Goal: Task Accomplishment & Management: Complete application form

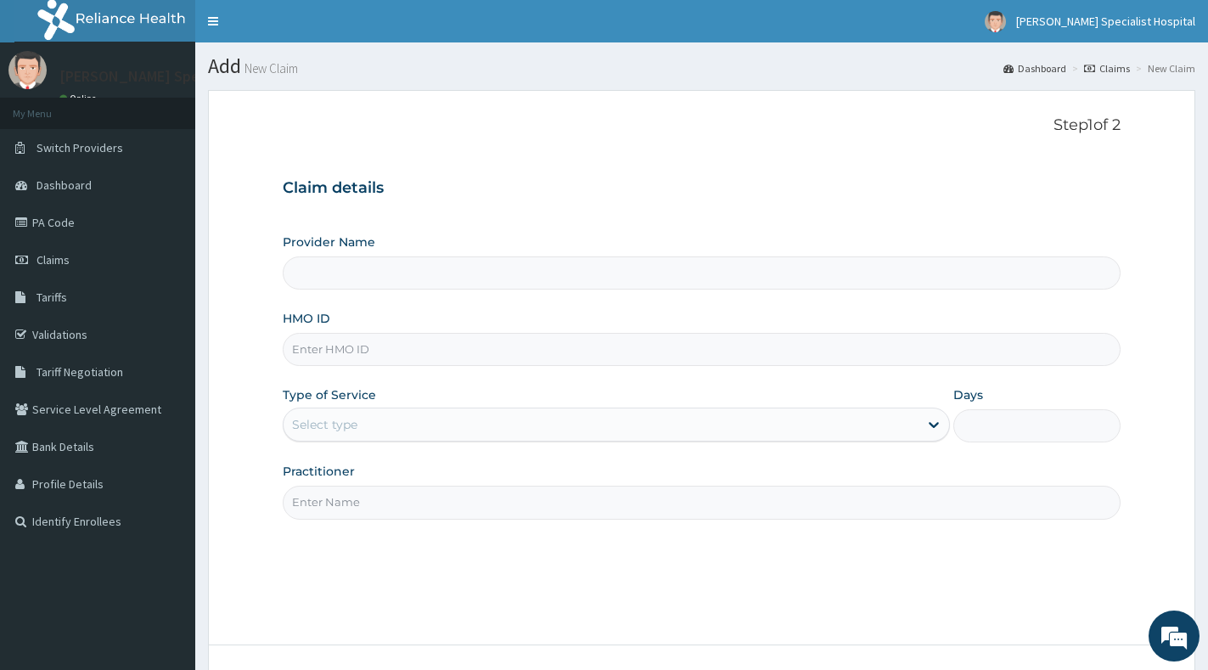
click at [485, 351] on input "HMO ID" at bounding box center [702, 349] width 838 height 33
paste input "OHT/12428/A"
type input "OHT/12428/A"
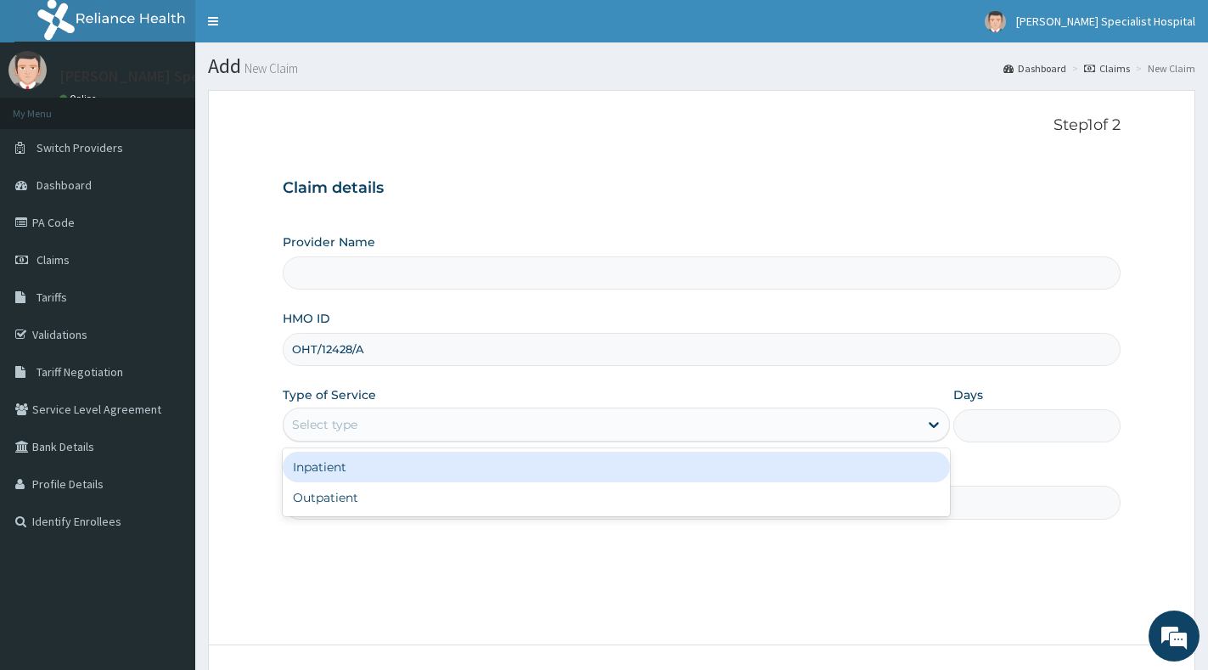
click at [494, 421] on div "Select type" at bounding box center [600, 424] width 635 height 27
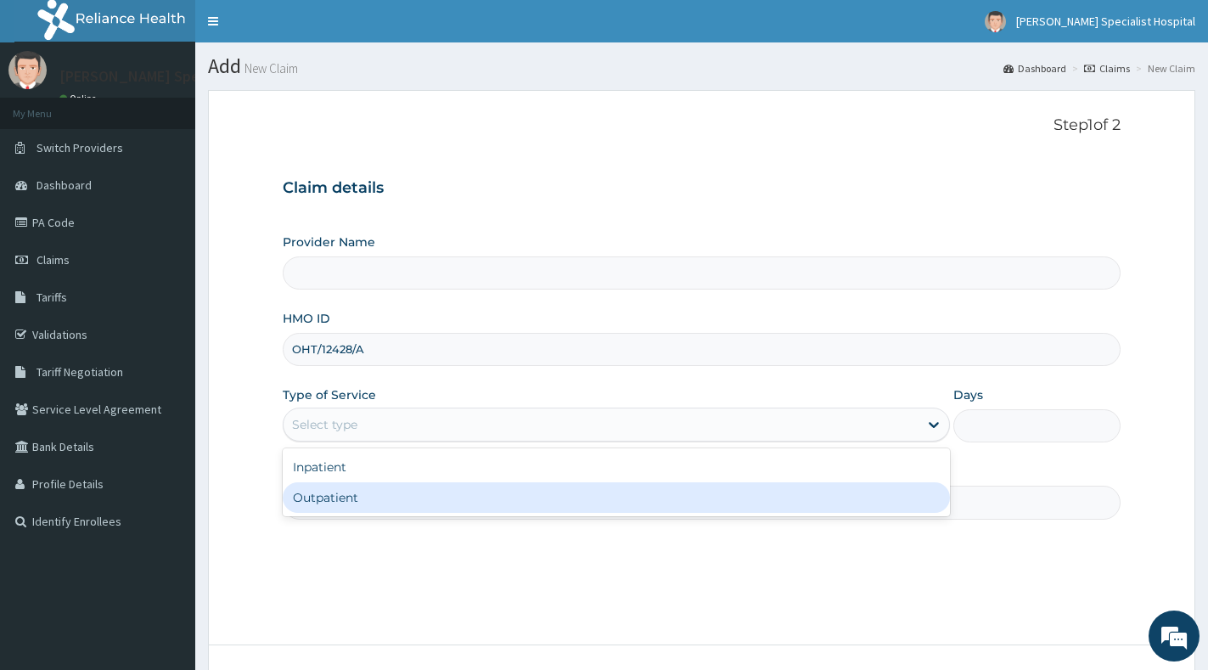
click at [487, 500] on div "Outpatient" at bounding box center [616, 497] width 667 height 31
type input "1"
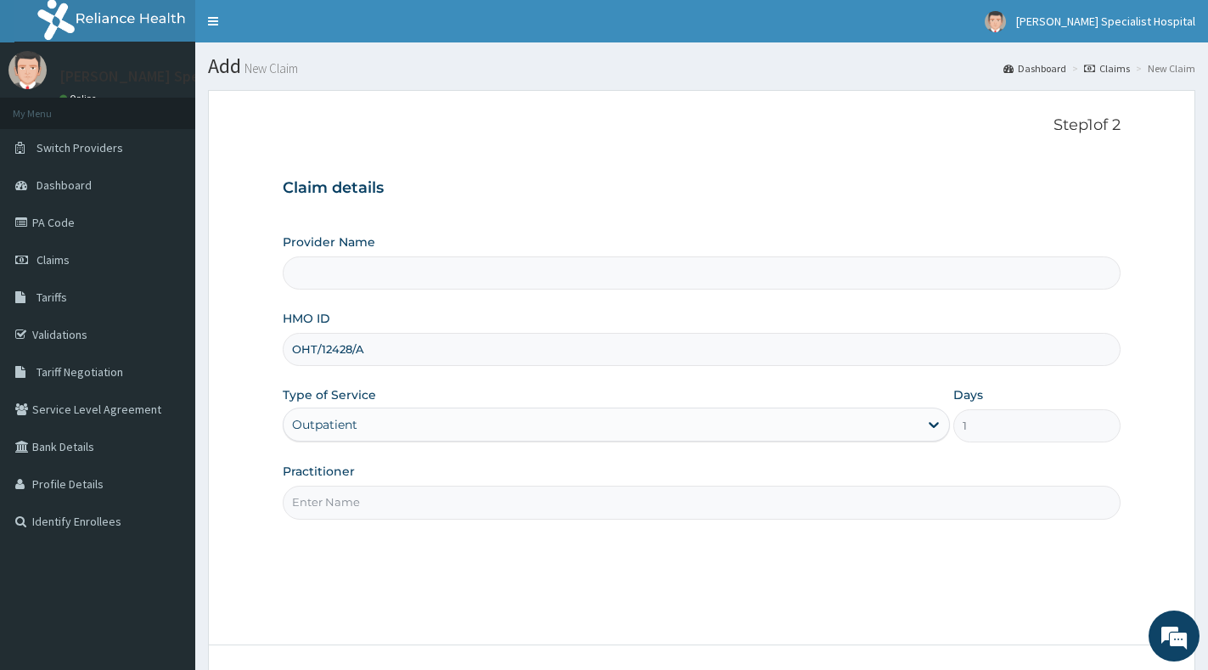
click at [486, 500] on input "Practitioner" at bounding box center [702, 501] width 838 height 33
type input "[PERSON_NAME] Specialist Hospital"
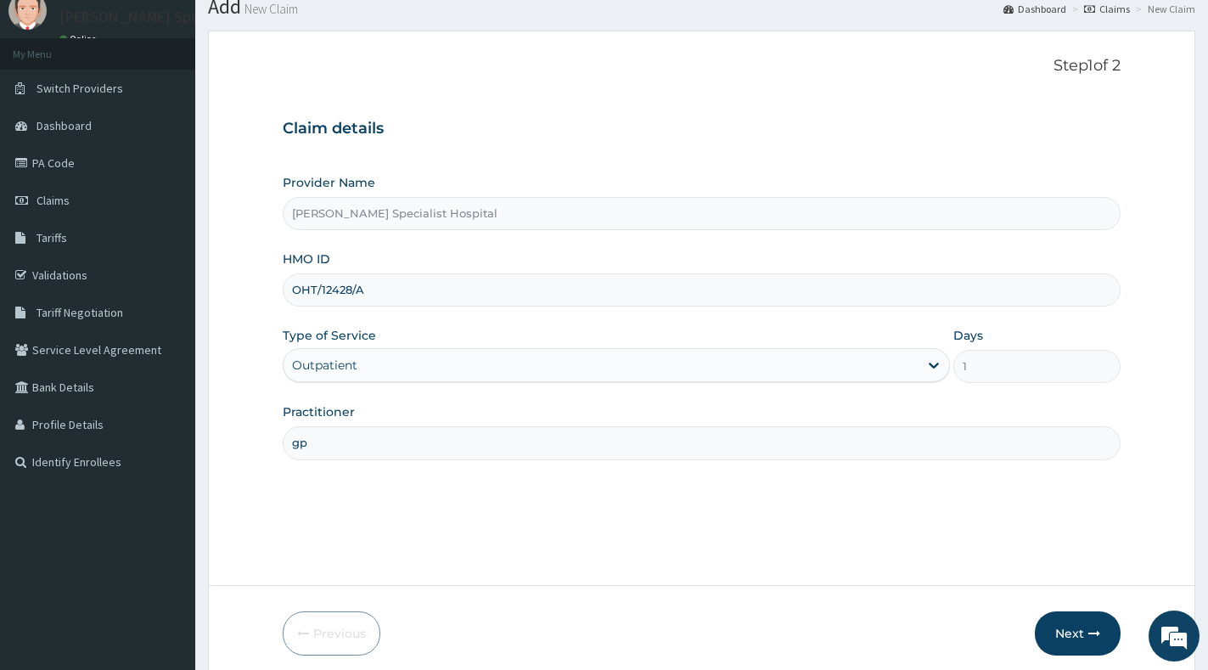
scroll to position [127, 0]
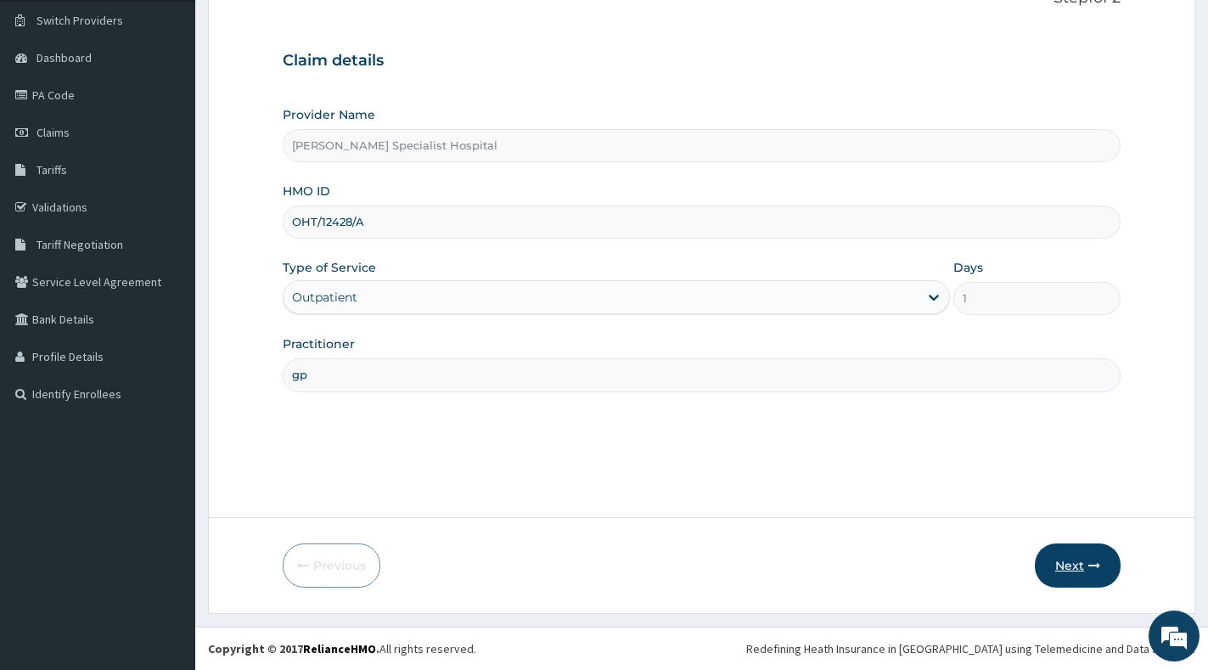
type input "gp"
click at [1063, 564] on button "Next" at bounding box center [1078, 565] width 86 height 44
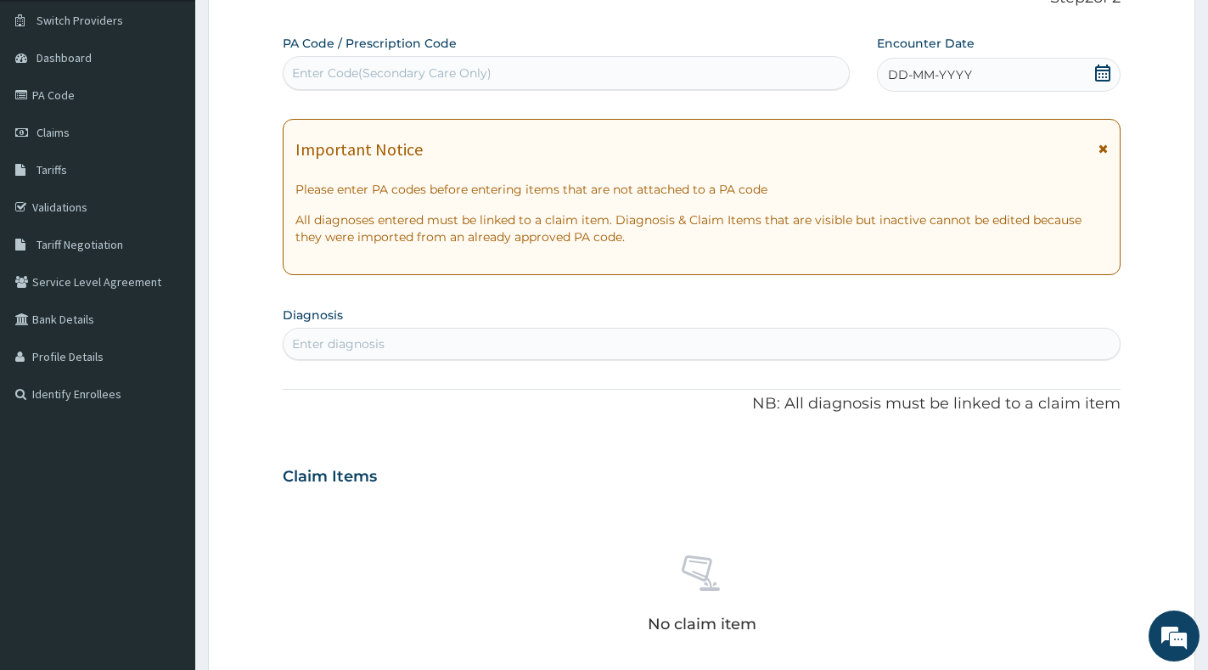
click at [687, 42] on div "PA Code / Prescription Code Enter Code(Secondary Care Only)" at bounding box center [566, 62] width 567 height 55
click at [683, 67] on div "Enter Code(Secondary Care Only)" at bounding box center [565, 72] width 565 height 27
paste input "PA/932AB3"
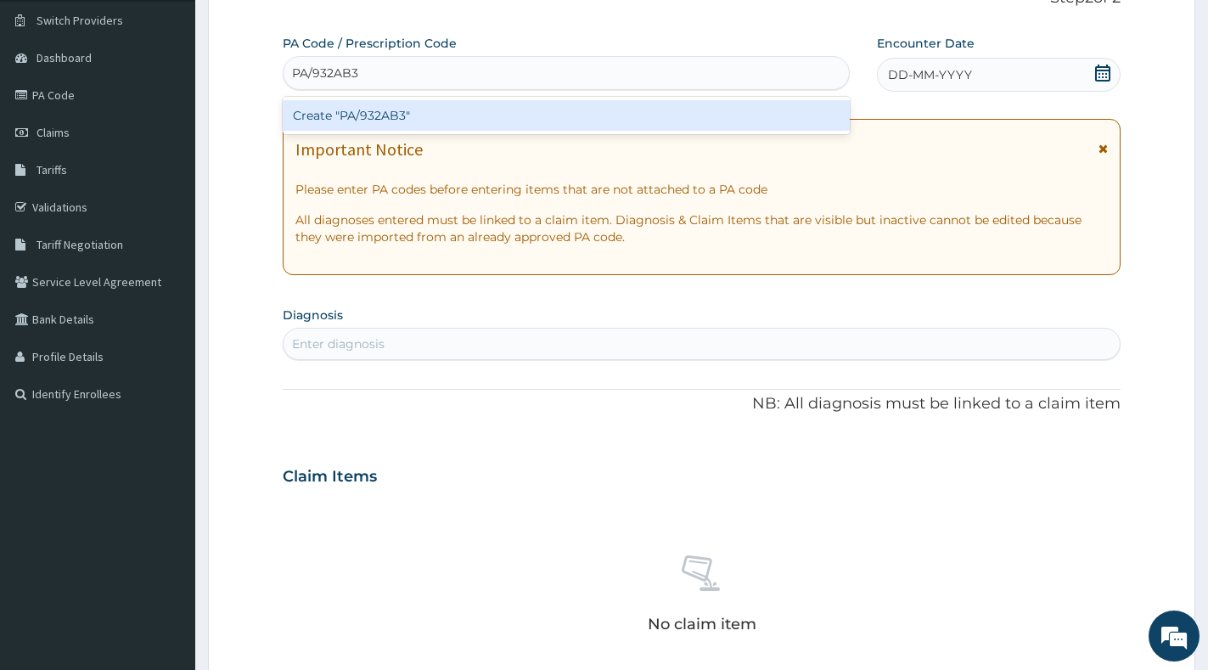
type input "PA/932AB3"
click at [674, 131] on div "Create "PA/932AB3"" at bounding box center [566, 115] width 567 height 31
